Goal: Task Accomplishment & Management: Manage account settings

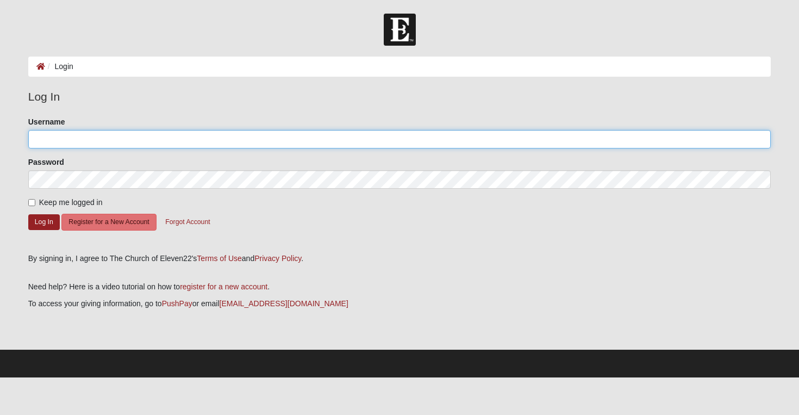
type input "[PERSON_NAME].[PERSON_NAME]"
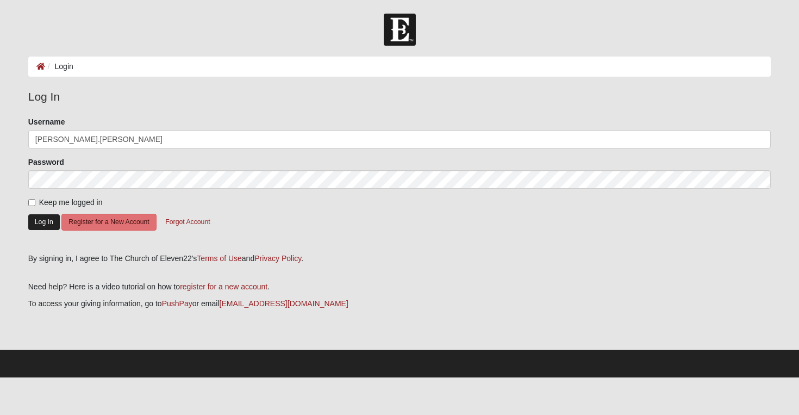
click at [43, 224] on button "Log In" at bounding box center [44, 222] width 32 height 16
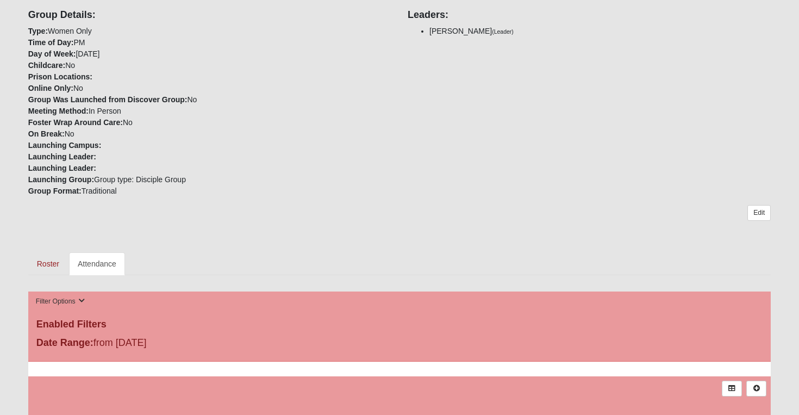
scroll to position [152, 0]
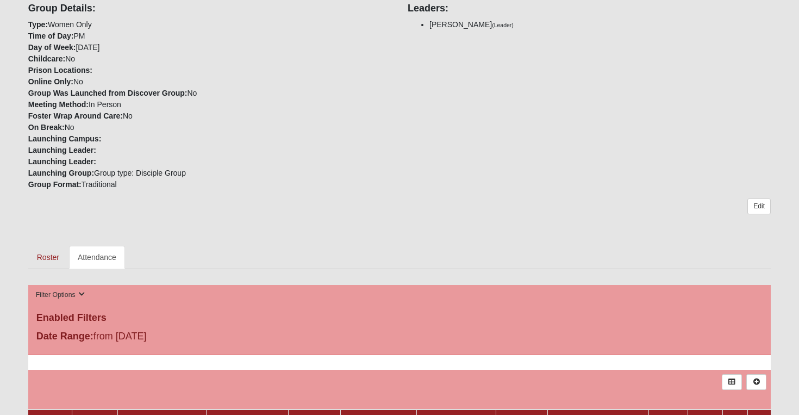
click at [101, 258] on link "Attendance" at bounding box center [97, 257] width 56 height 23
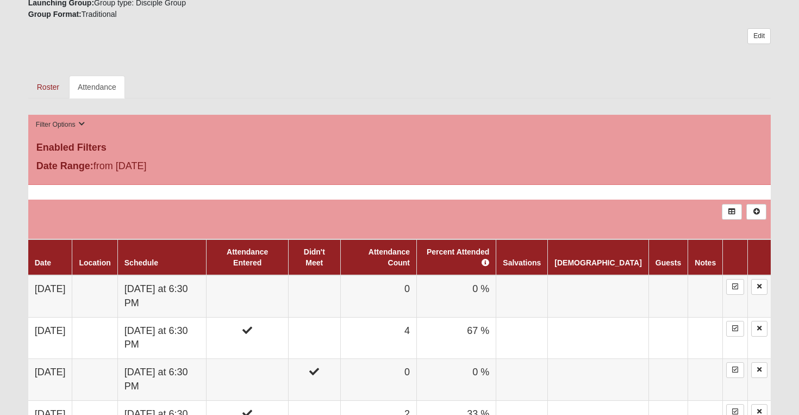
scroll to position [324, 0]
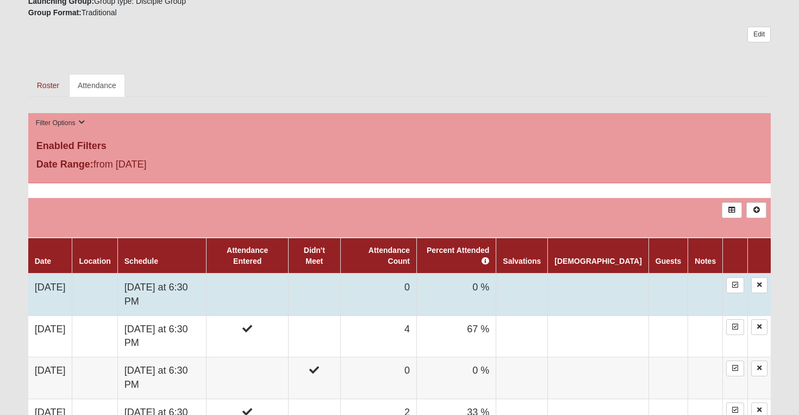
click at [289, 279] on td at bounding box center [248, 294] width 82 height 42
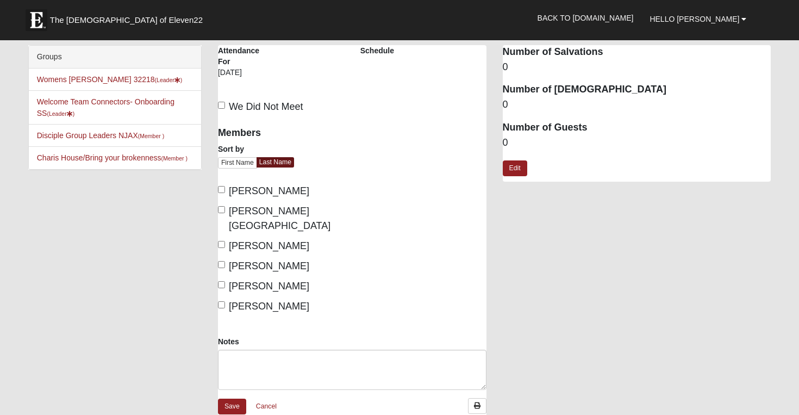
click at [223, 189] on input "Burt, Rhonda" at bounding box center [221, 189] width 7 height 7
checkbox input "true"
click at [227, 259] on label "Huff, Debbie" at bounding box center [263, 266] width 91 height 15
click at [225, 261] on input "Huff, Debbie" at bounding box center [221, 264] width 7 height 7
checkbox input "true"
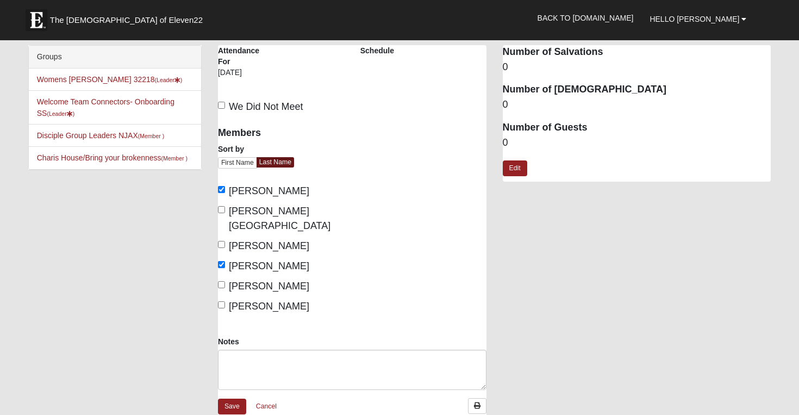
click at [225, 299] on label "Reed, Kelly" at bounding box center [263, 306] width 91 height 15
click at [225, 301] on input "Reed, Kelly" at bounding box center [221, 304] width 7 height 7
checkbox input "true"
click at [235, 398] on link "Save" at bounding box center [232, 406] width 28 height 16
